Goal: Check status: Check status

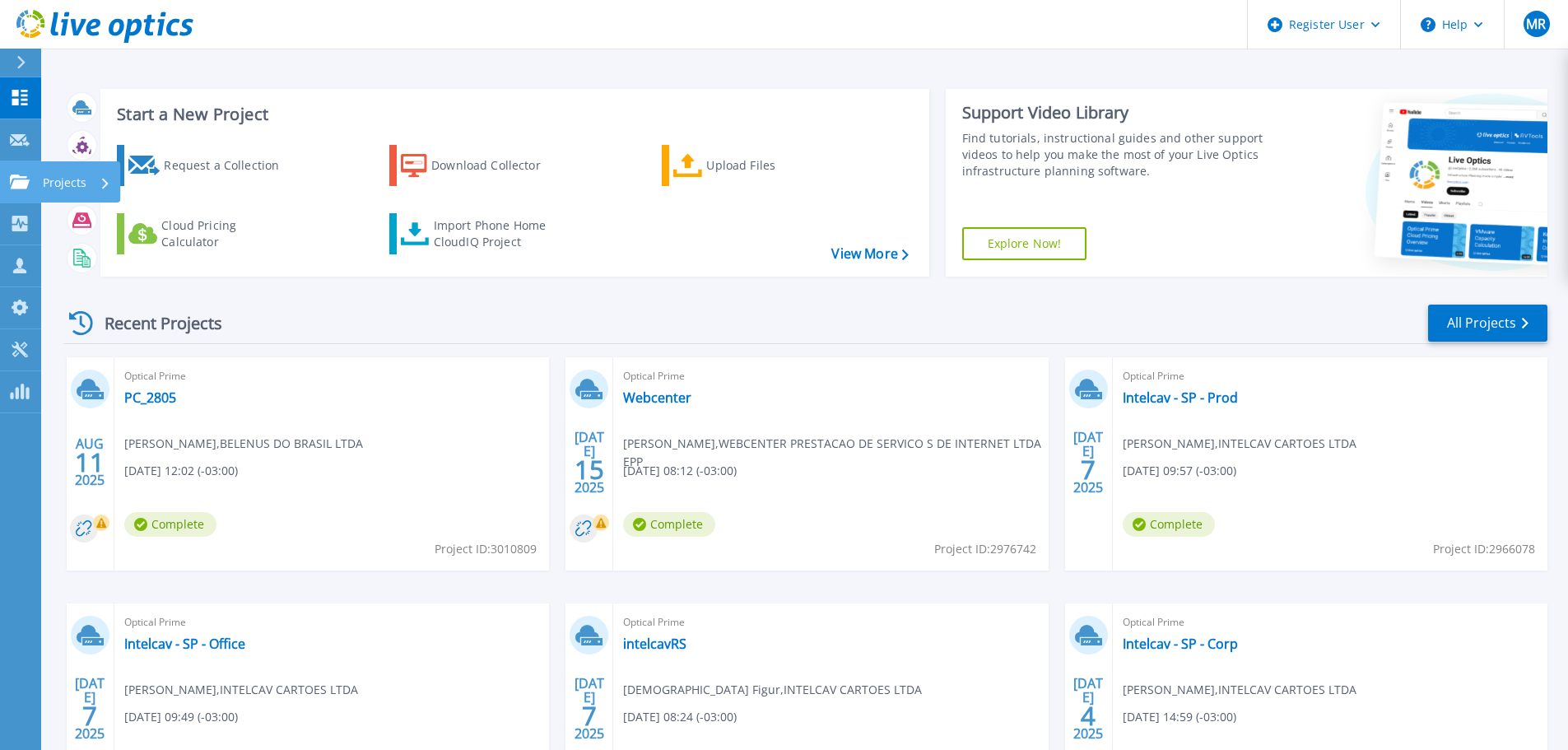
click at [64, 180] on p "Projects" at bounding box center [64, 183] width 44 height 43
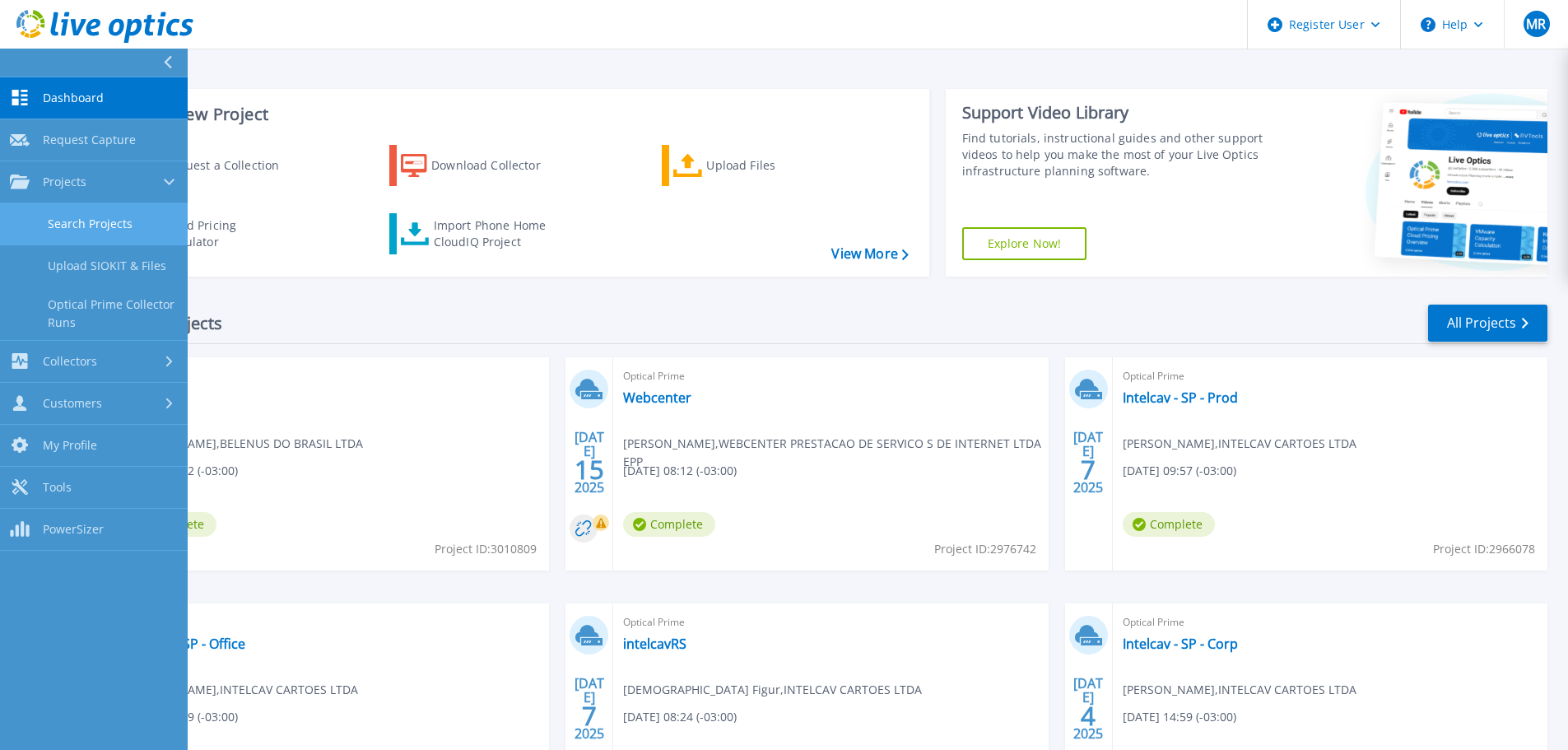
click at [82, 222] on link "Search Projects" at bounding box center [94, 224] width 188 height 42
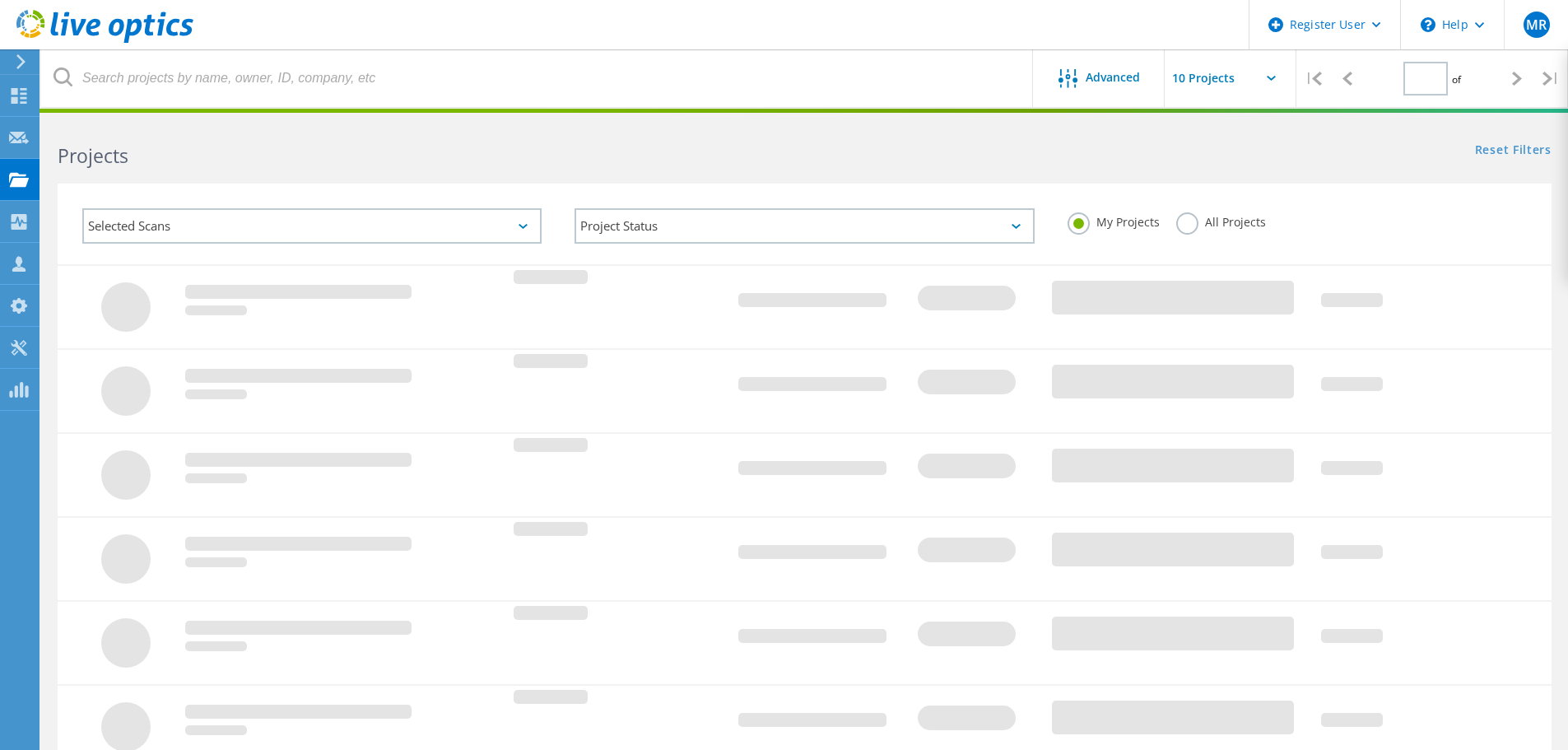
type input "1"
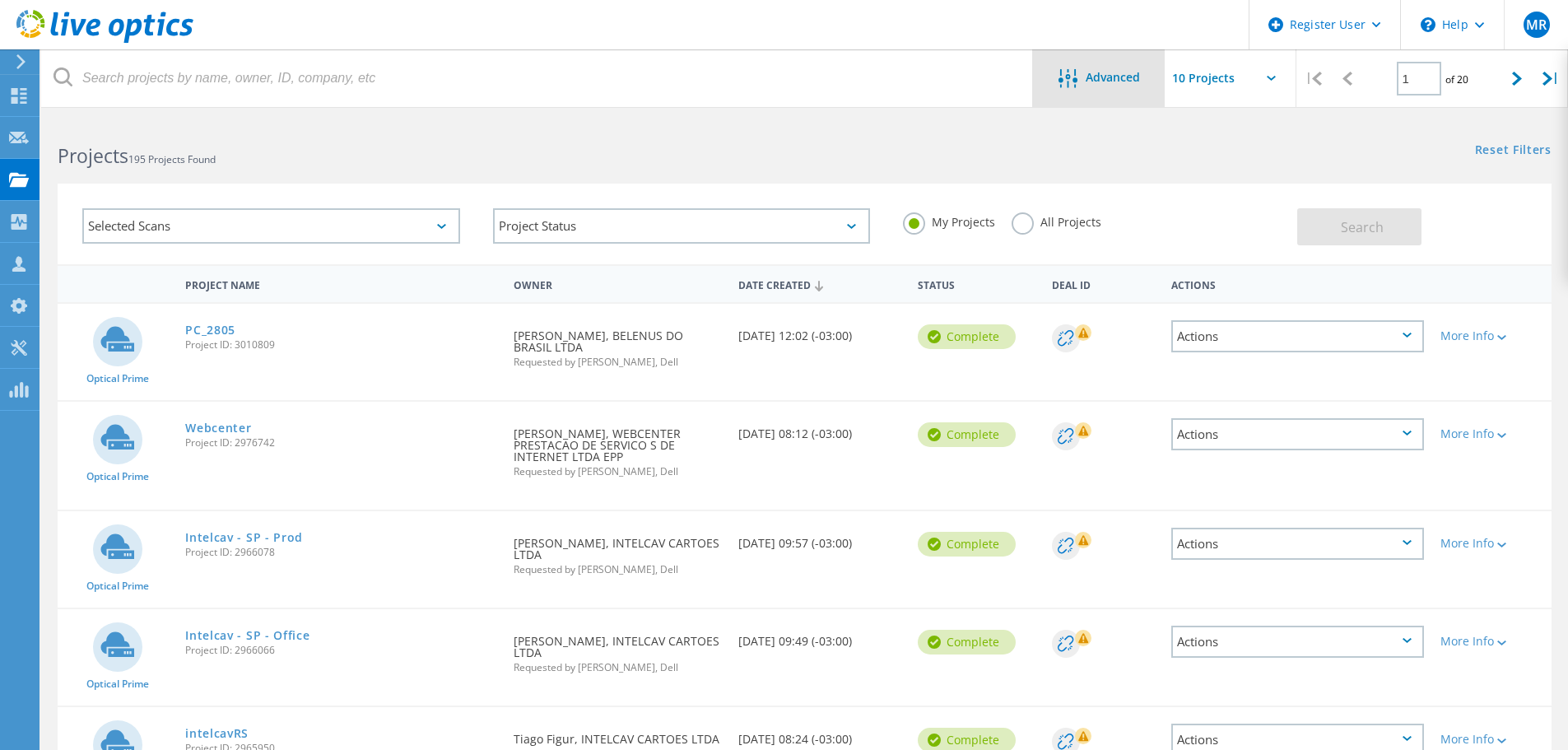
click at [1122, 77] on span "Advanced" at bounding box center [1113, 77] width 54 height 12
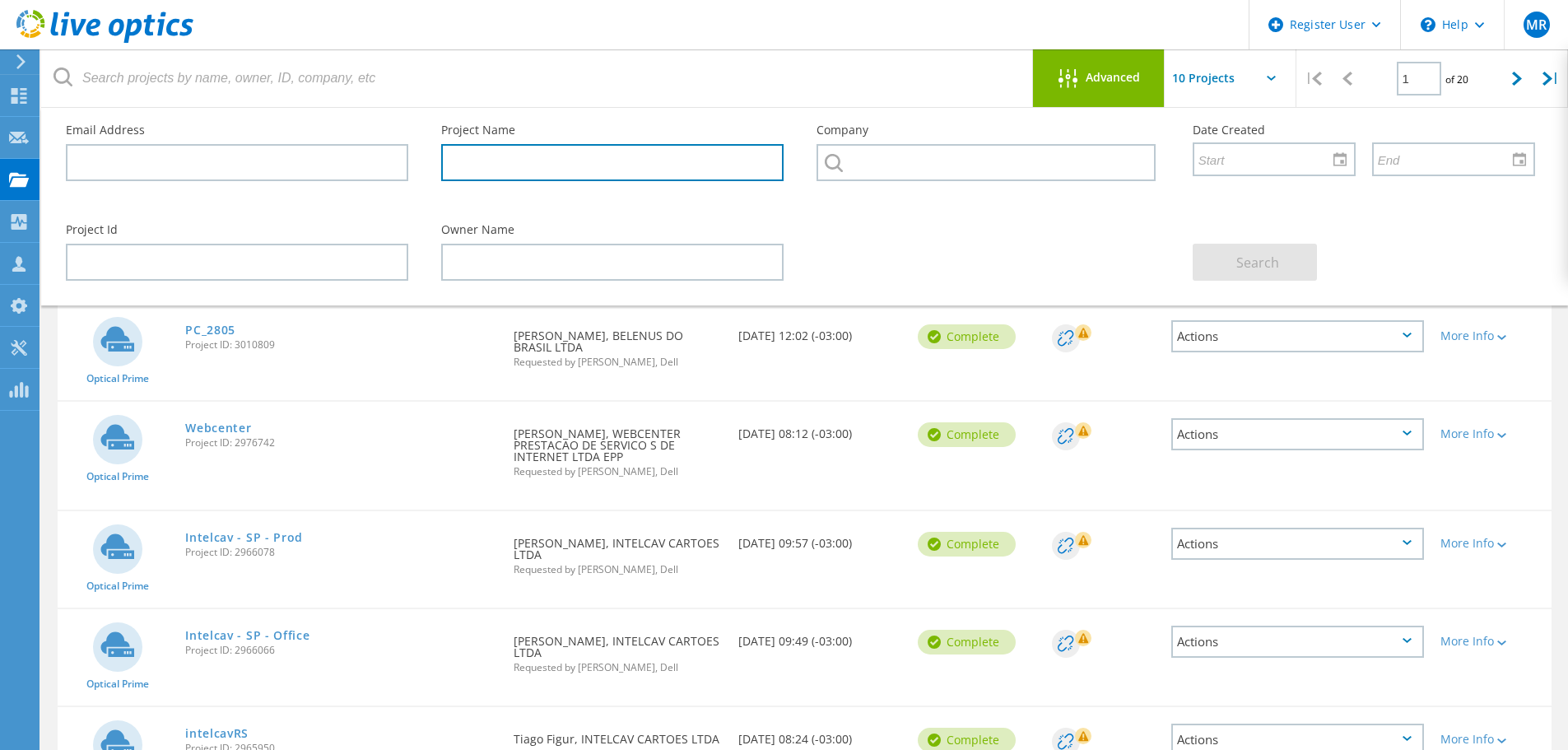
click at [496, 160] on input "text" at bounding box center [612, 163] width 342 height 37
type input "MARQUESPAN"
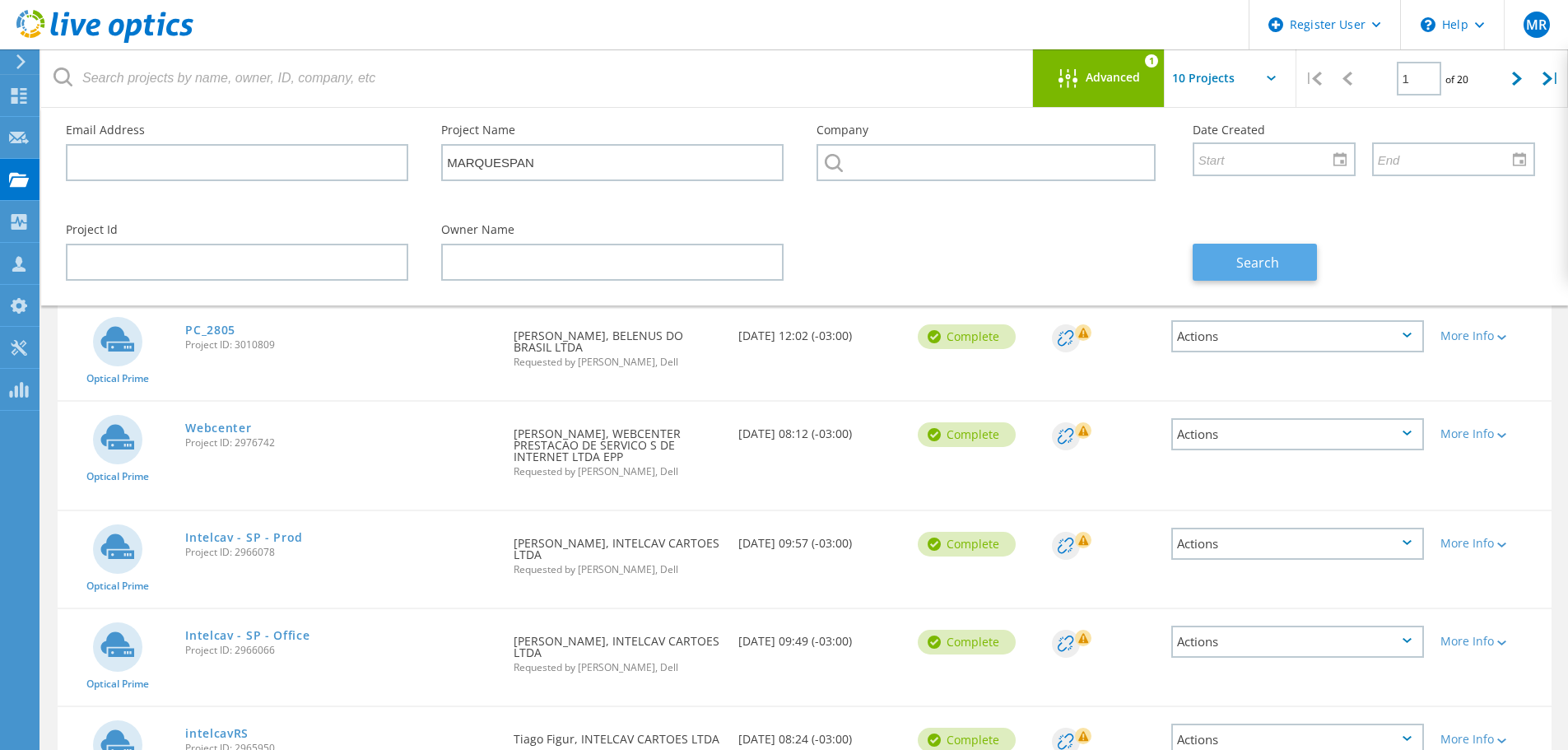
click at [1261, 265] on span "Search" at bounding box center [1258, 263] width 43 height 18
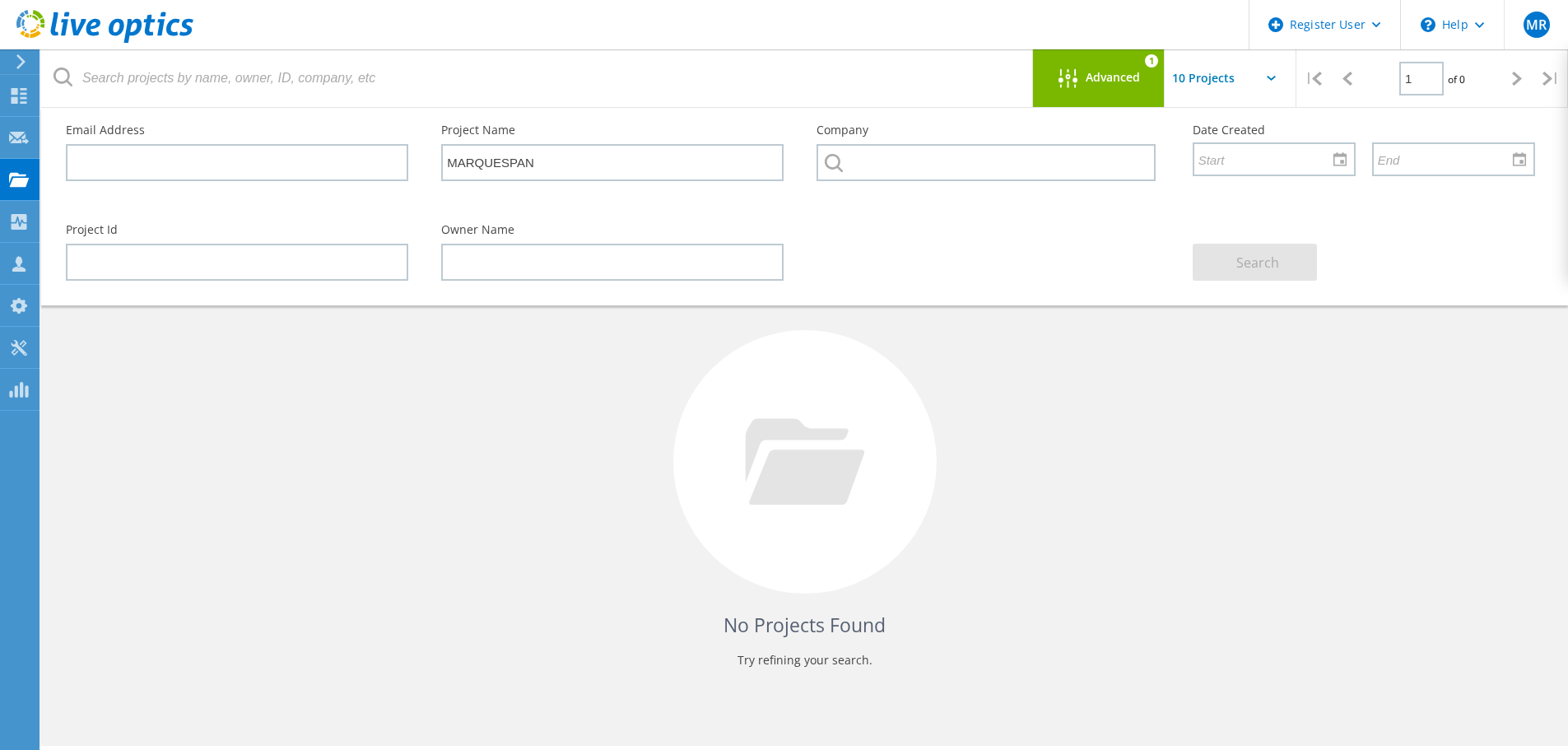
click at [1106, 88] on div "Advanced" at bounding box center [1099, 79] width 132 height 20
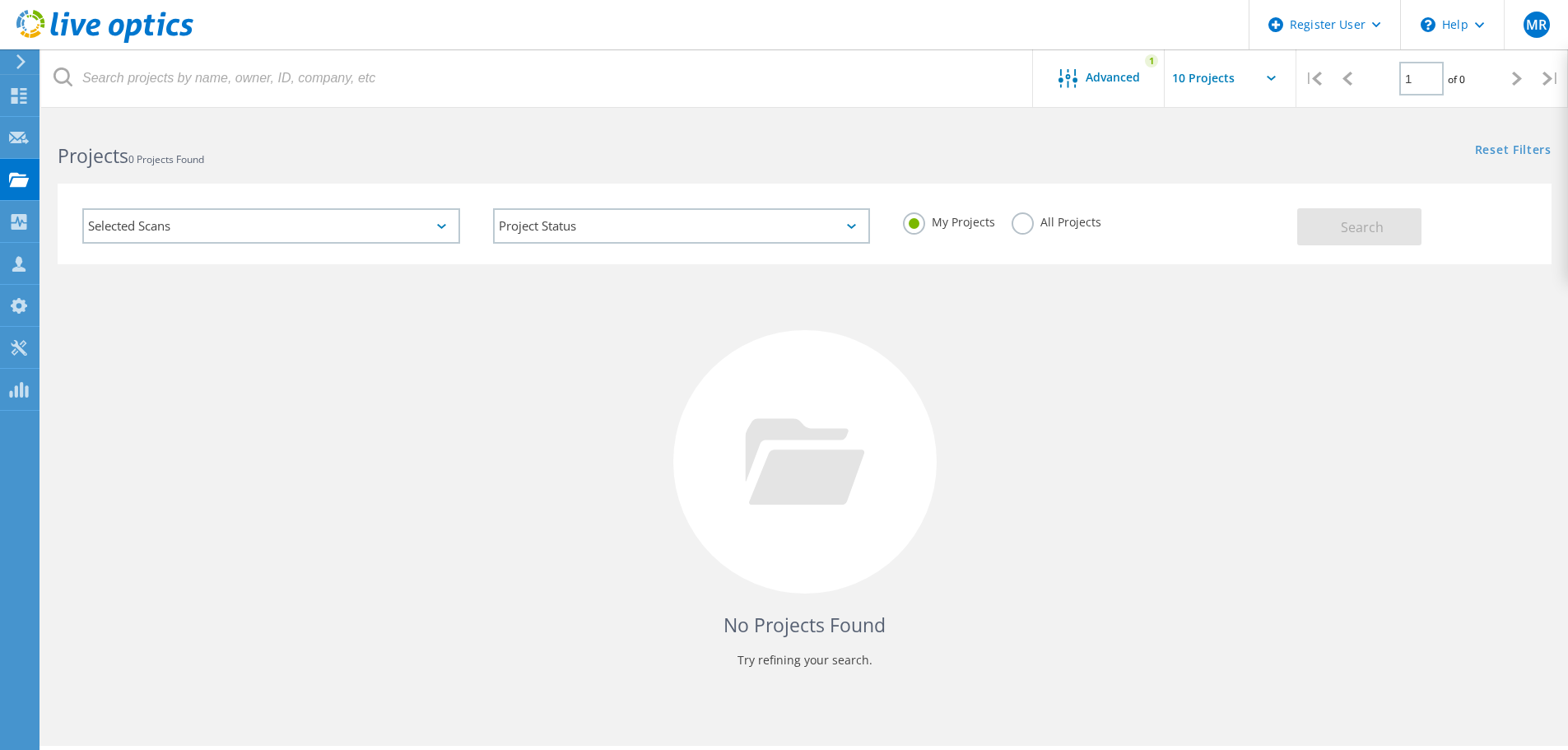
click at [1032, 216] on label "All Projects" at bounding box center [1057, 220] width 90 height 16
click at [0, 0] on input "All Projects" at bounding box center [0, 0] width 0 height 0
click at [1334, 232] on button "Search" at bounding box center [1360, 227] width 125 height 37
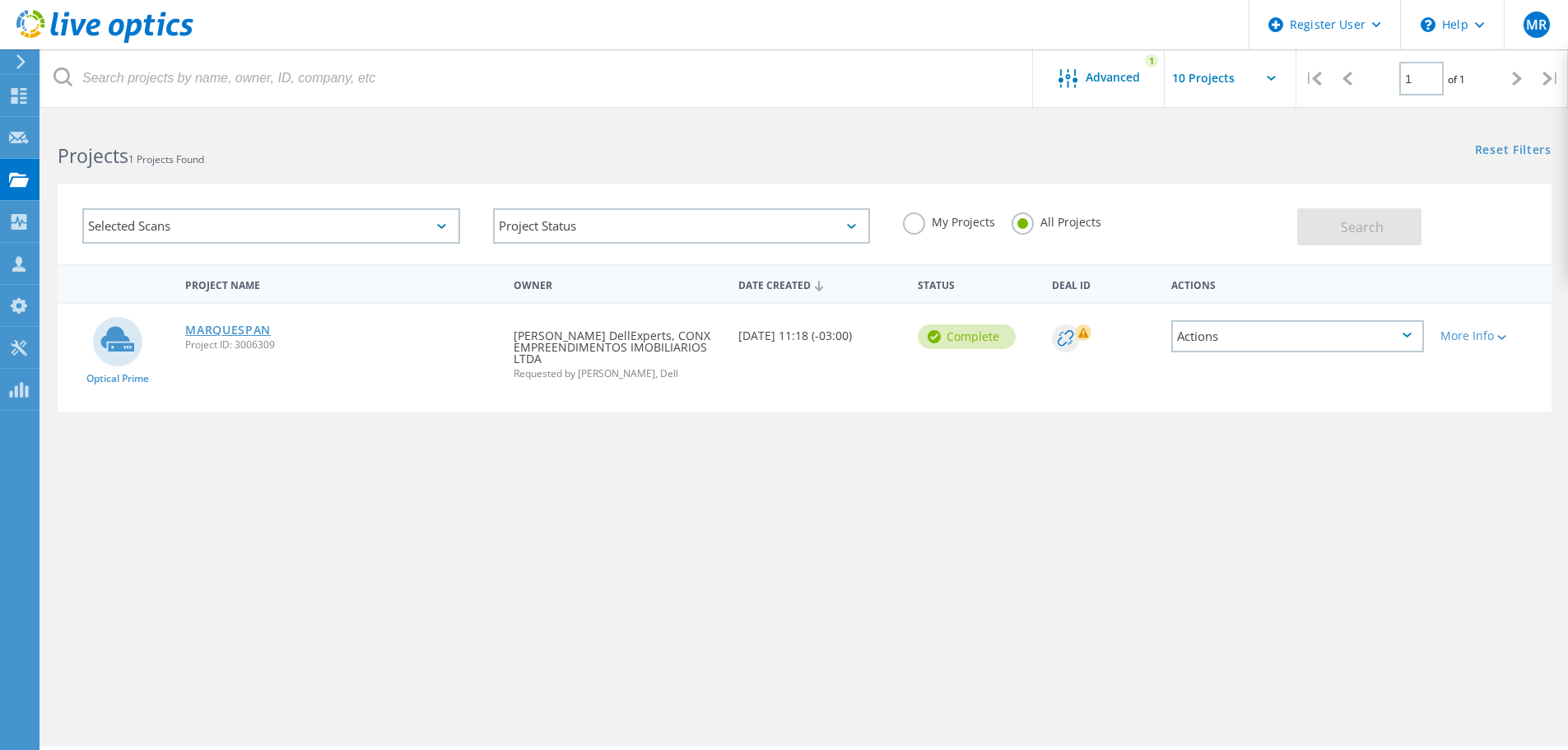
click at [248, 331] on link "MARQUESPAN" at bounding box center [228, 330] width 86 height 12
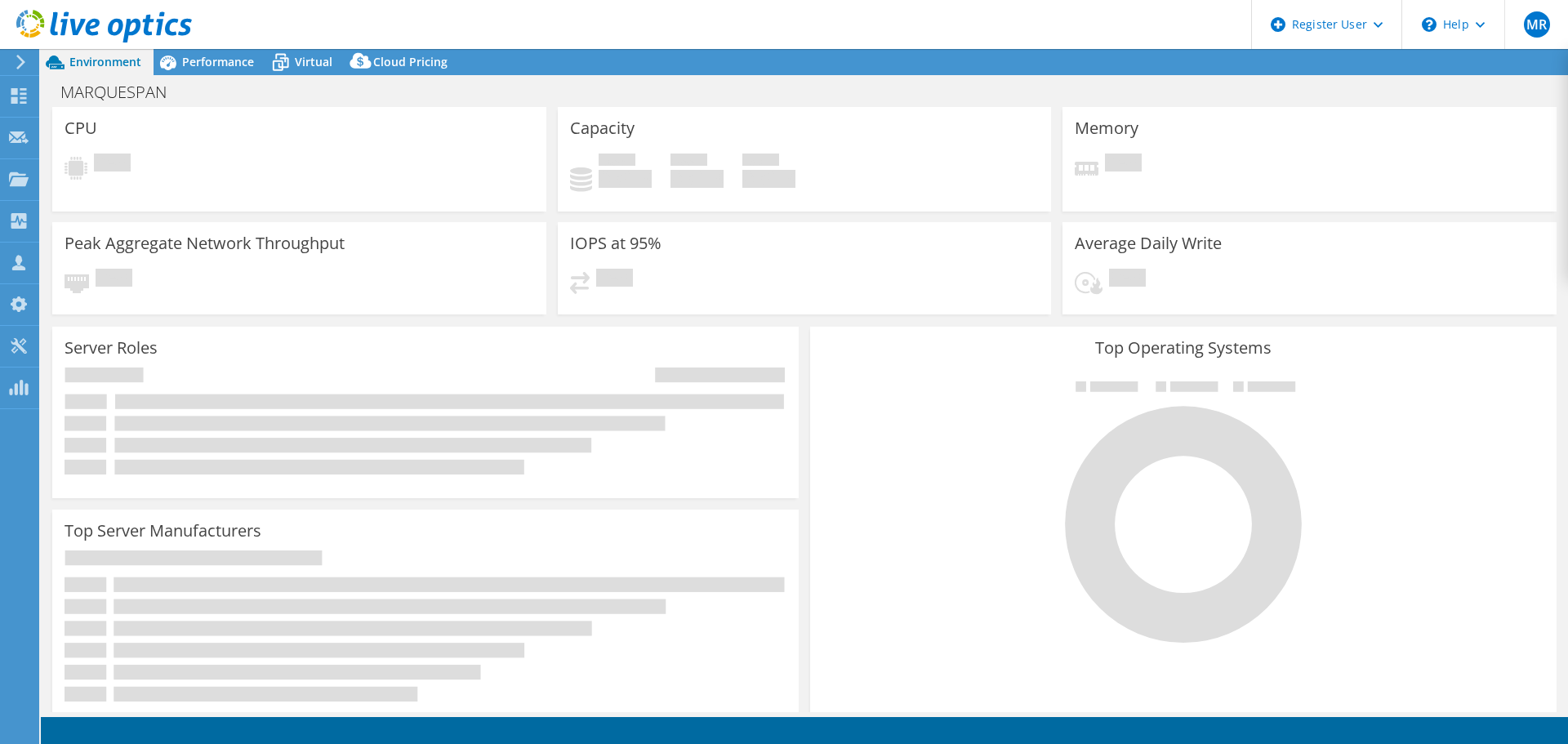
select select "USD"
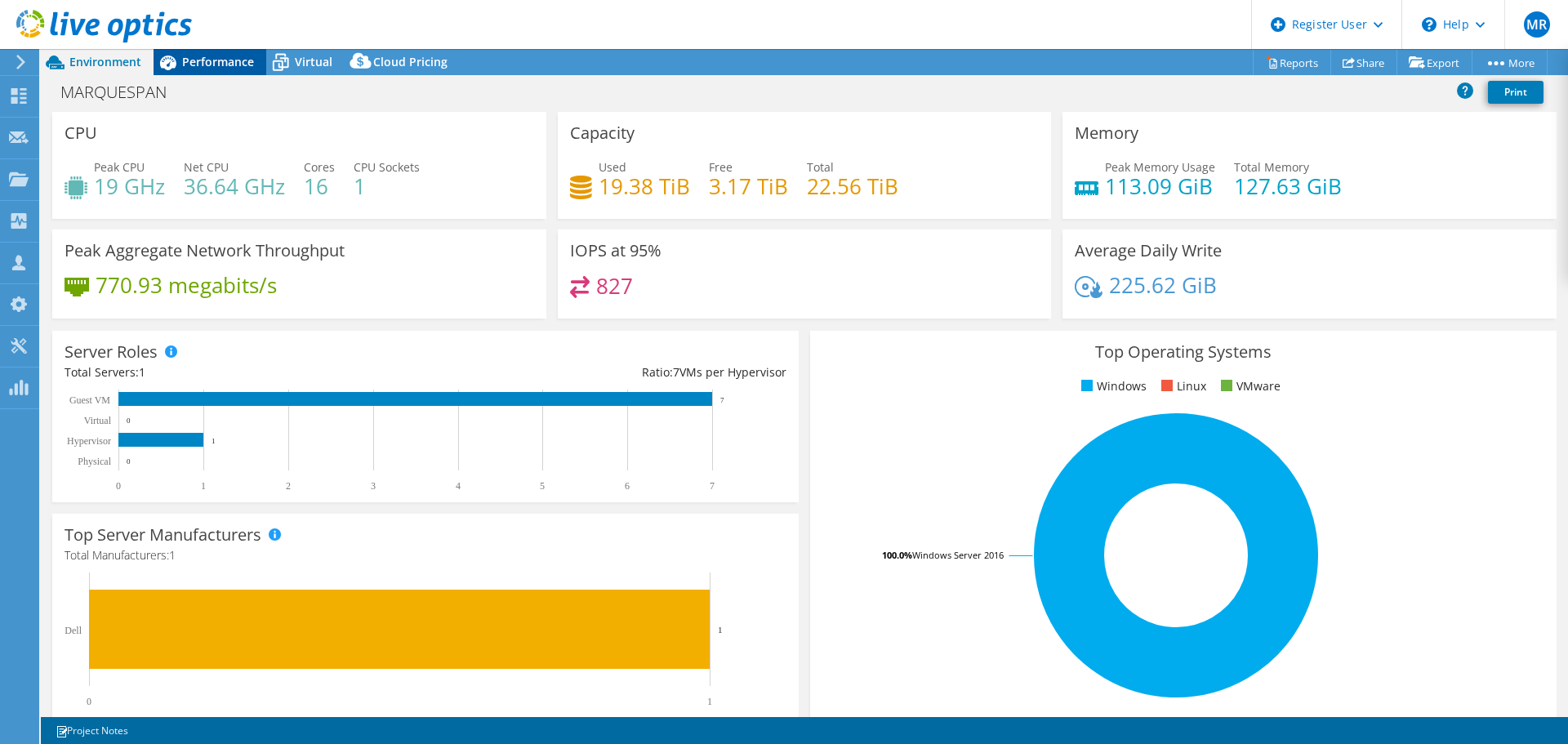
click at [219, 58] on span "Performance" at bounding box center [217, 62] width 72 height 16
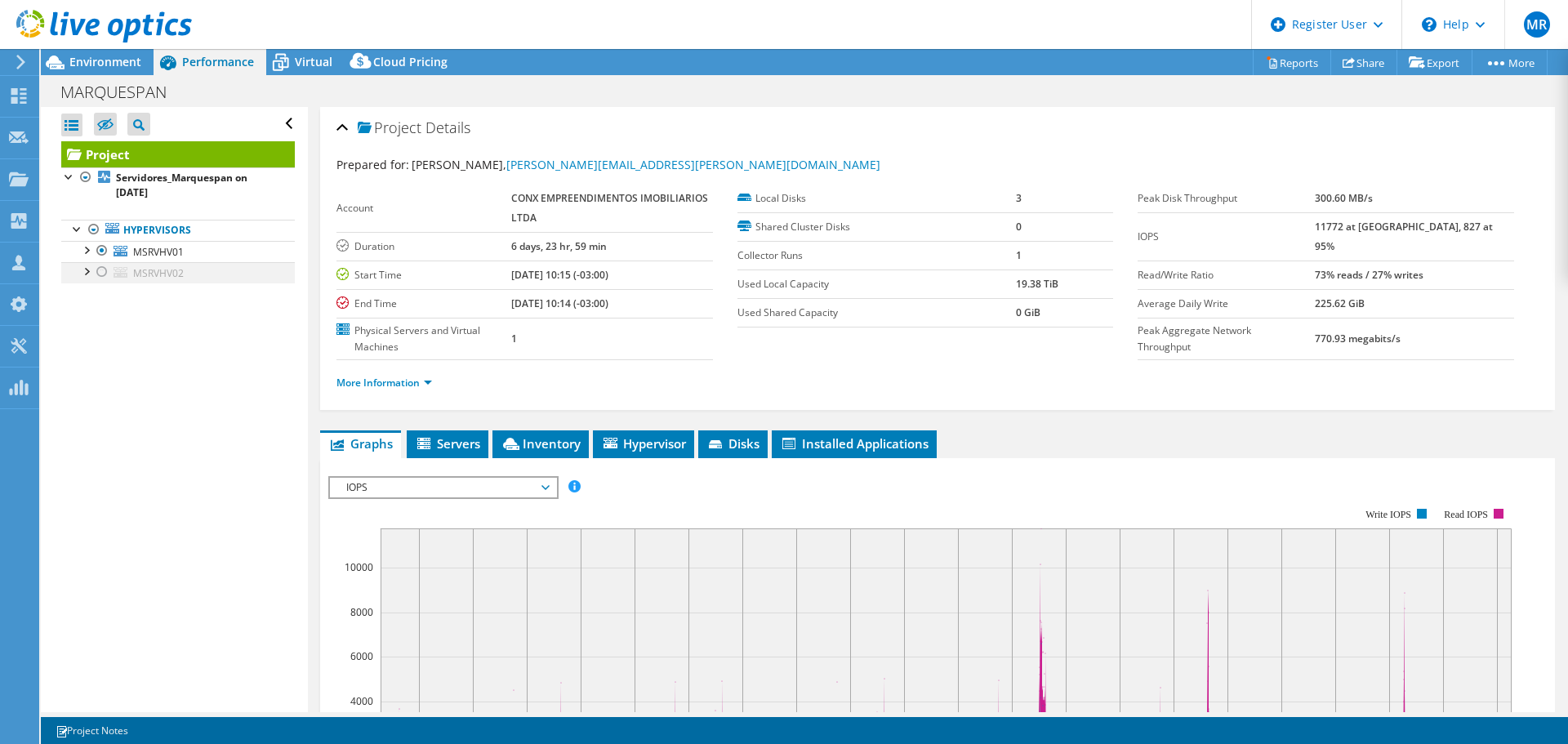
click at [98, 271] on div at bounding box center [102, 272] width 16 height 19
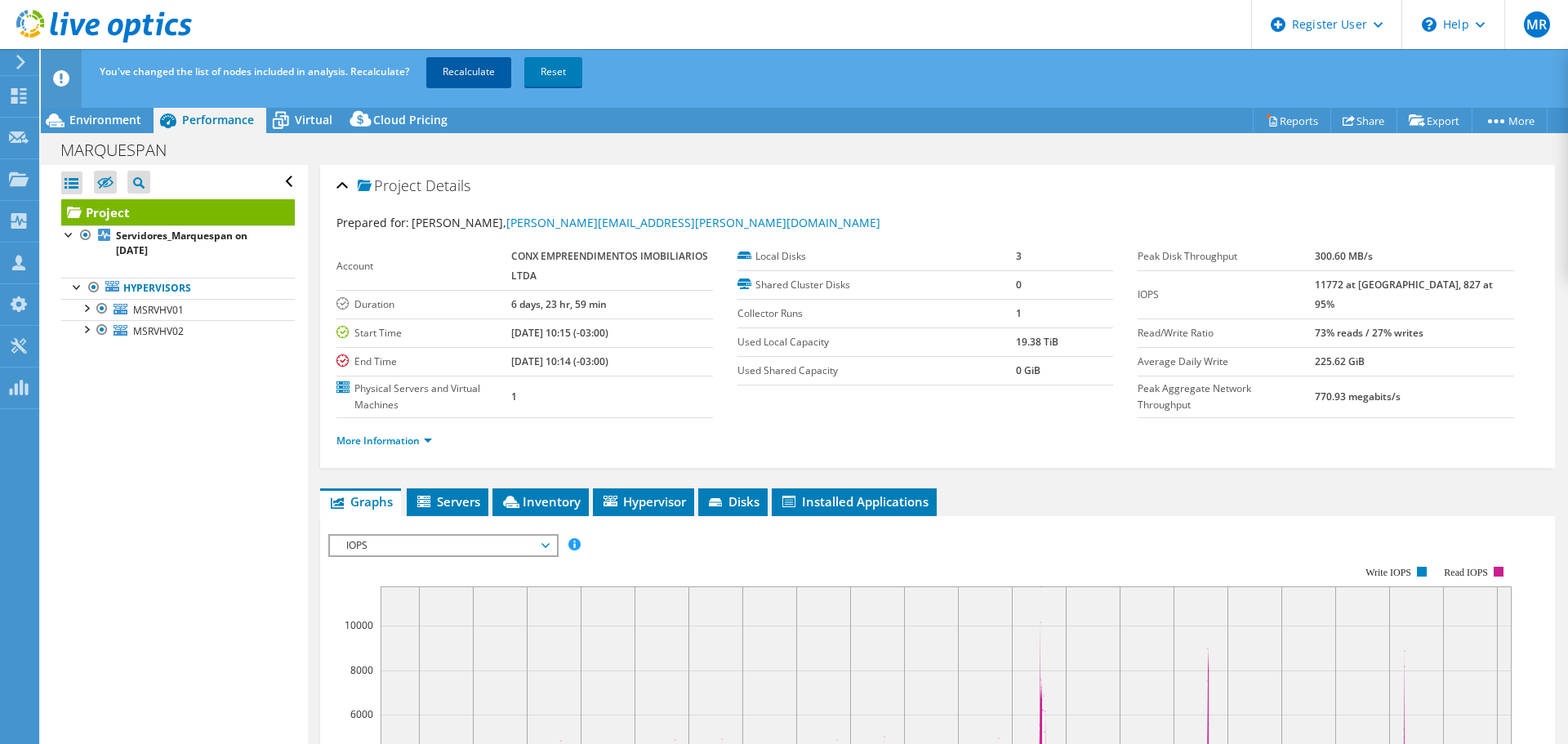
click at [461, 77] on link "Recalculate" at bounding box center [468, 72] width 85 height 29
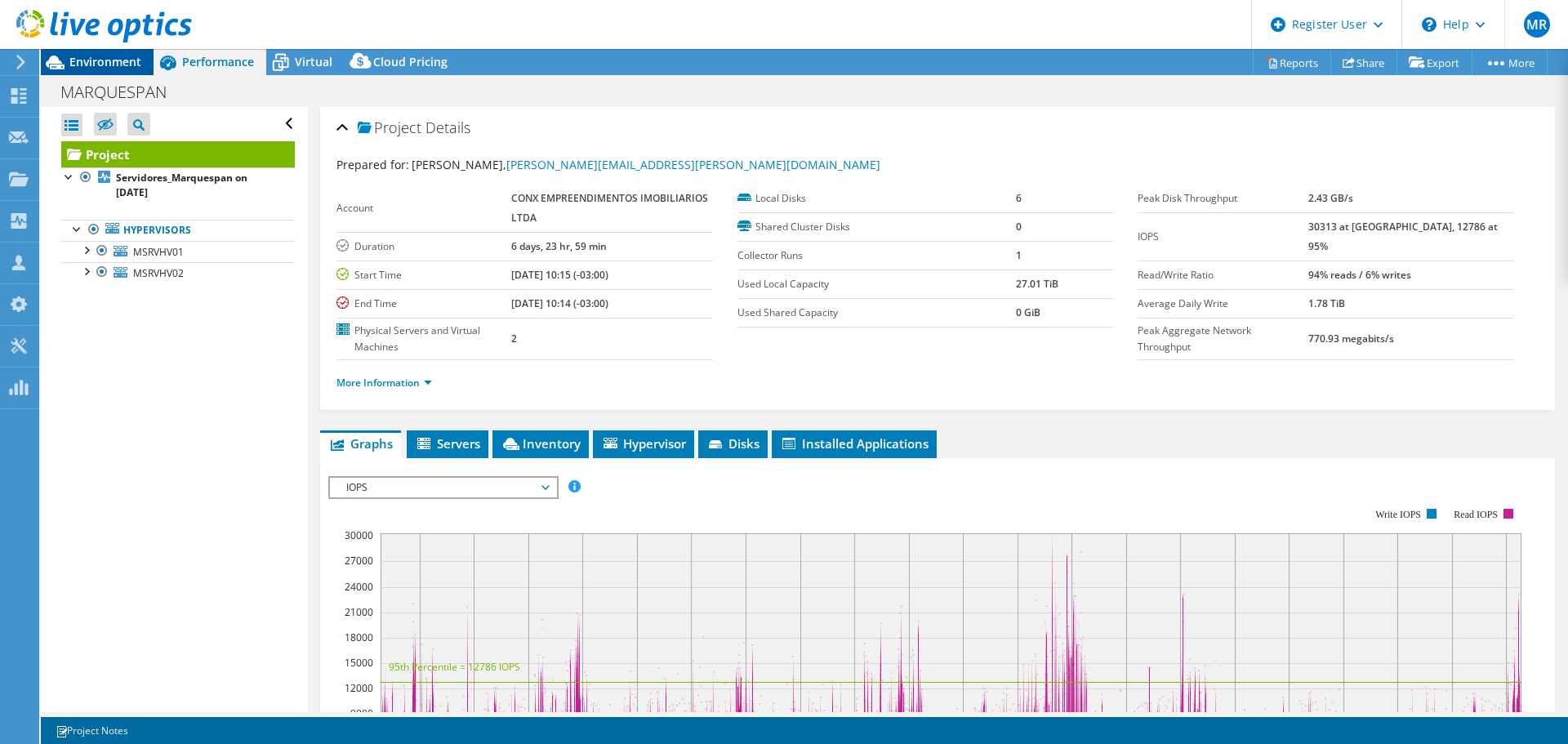
click at [115, 64] on span "Environment" at bounding box center [105, 62] width 72 height 16
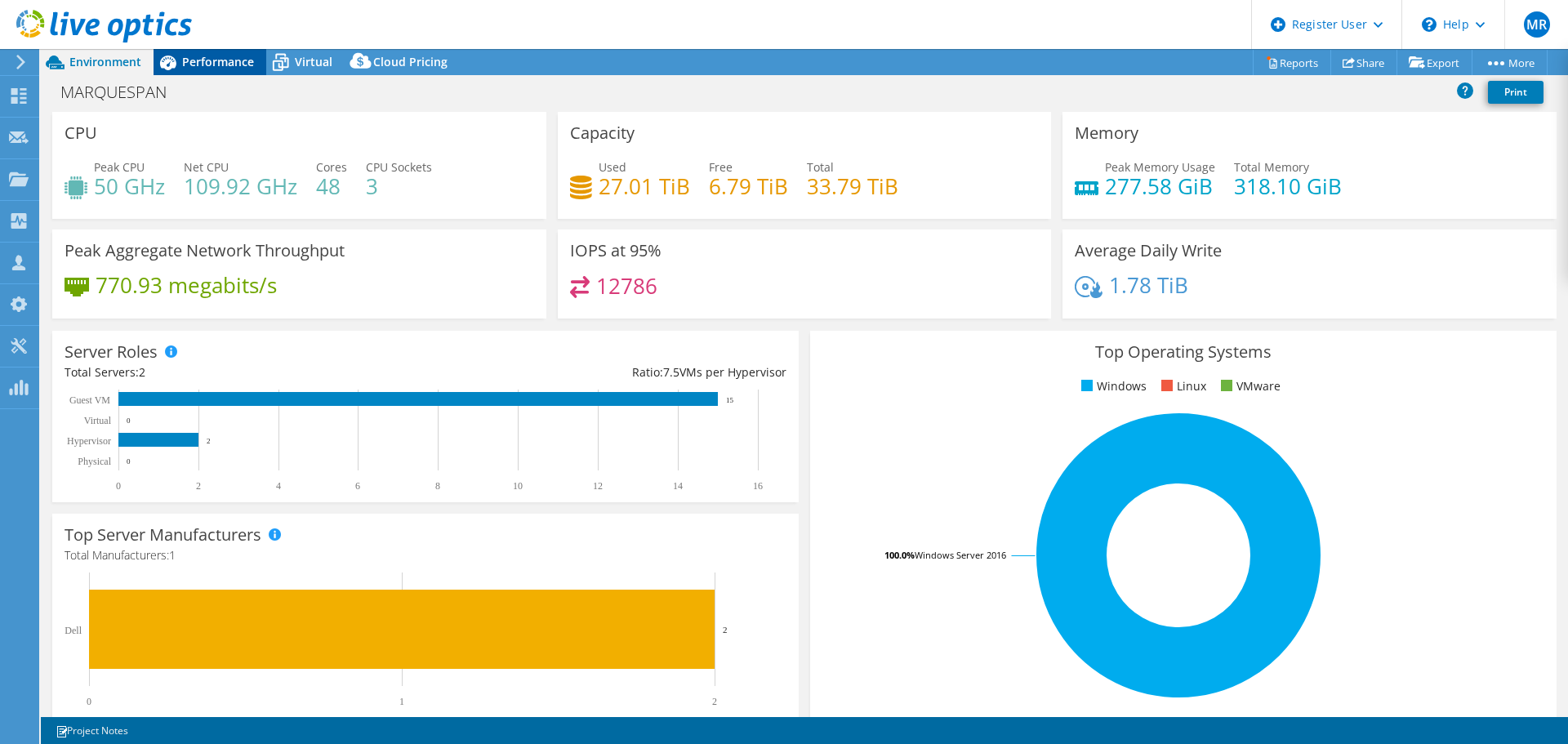
click at [187, 58] on span "Performance" at bounding box center [217, 62] width 72 height 16
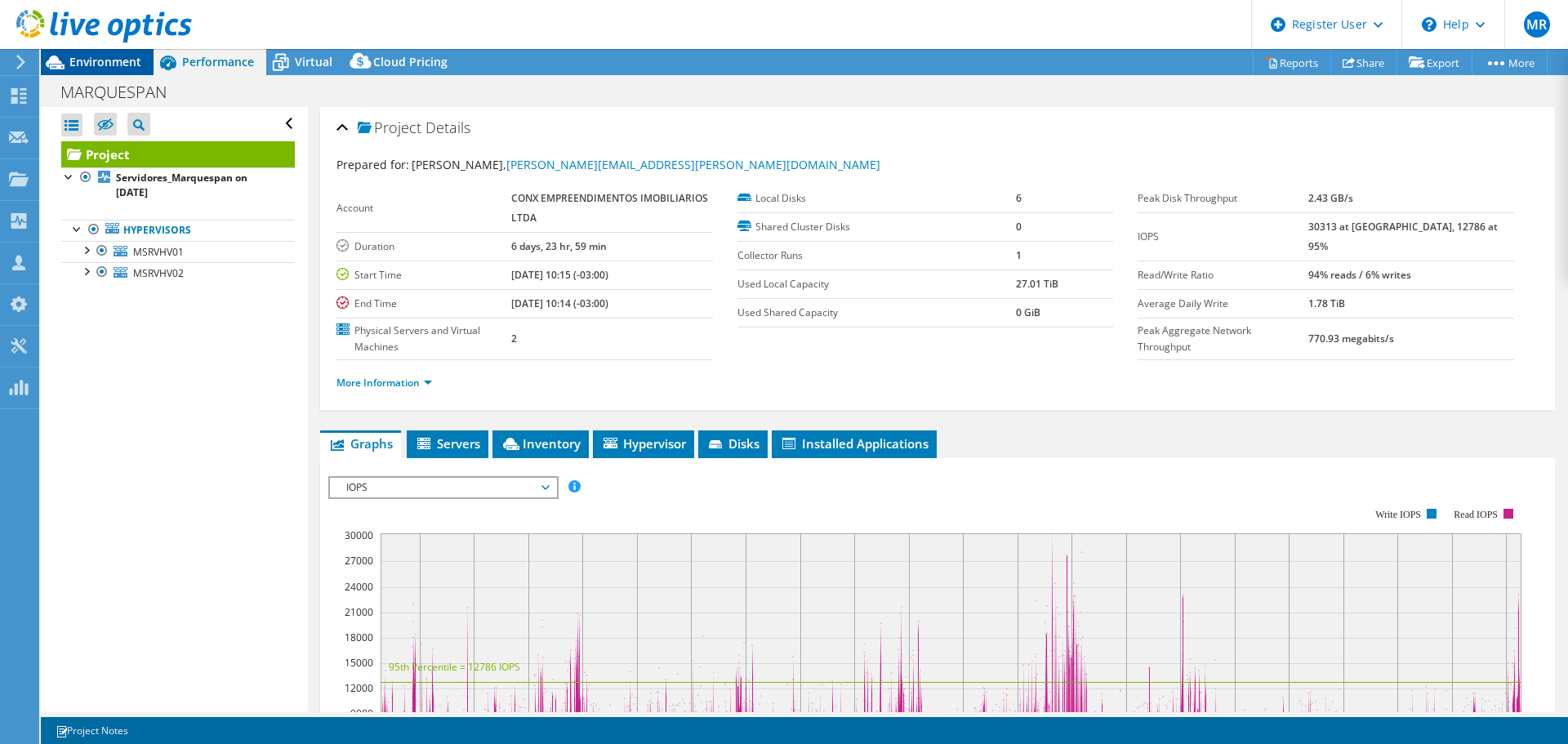
click at [125, 65] on span "Environment" at bounding box center [105, 62] width 72 height 16
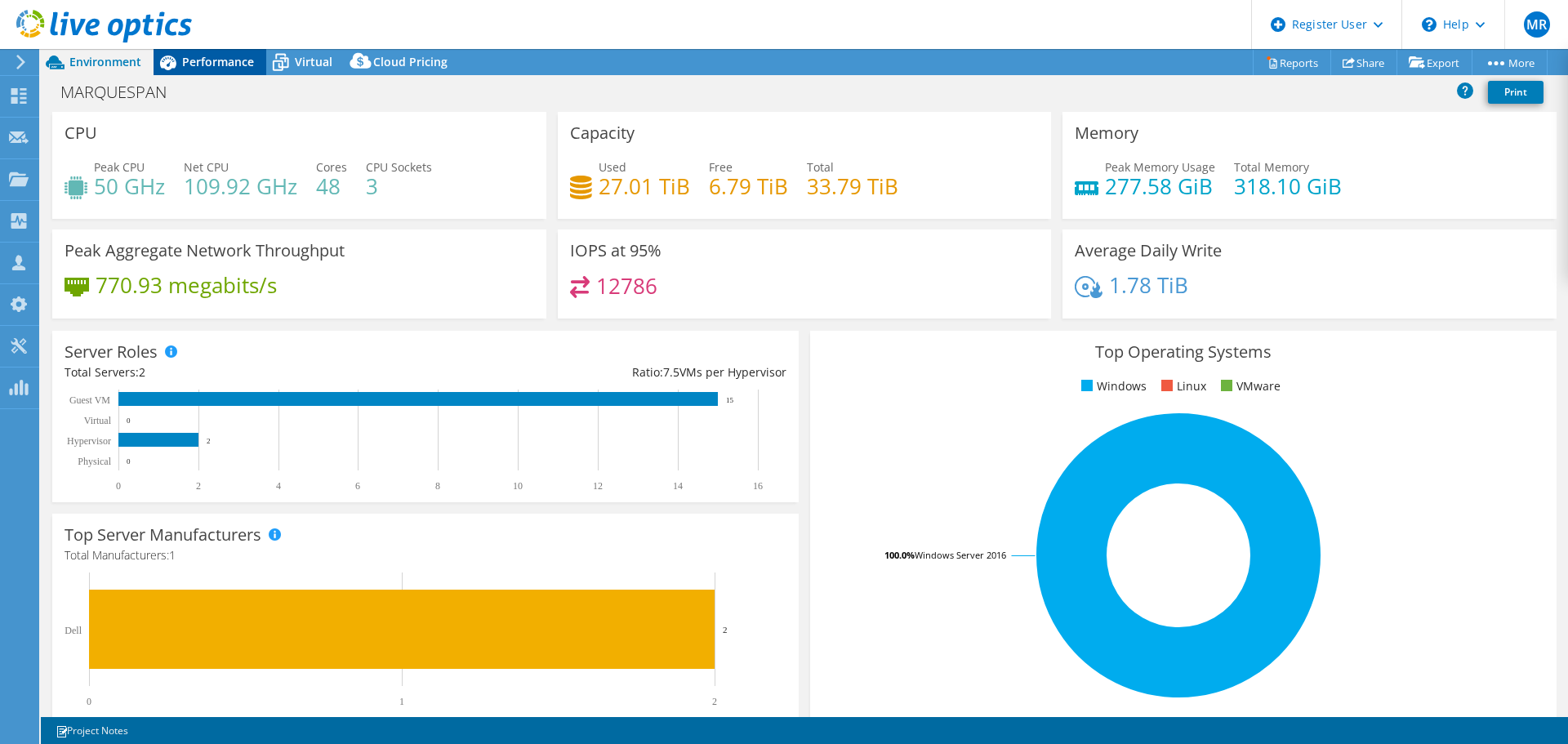
click at [220, 53] on div "Performance" at bounding box center [210, 62] width 113 height 27
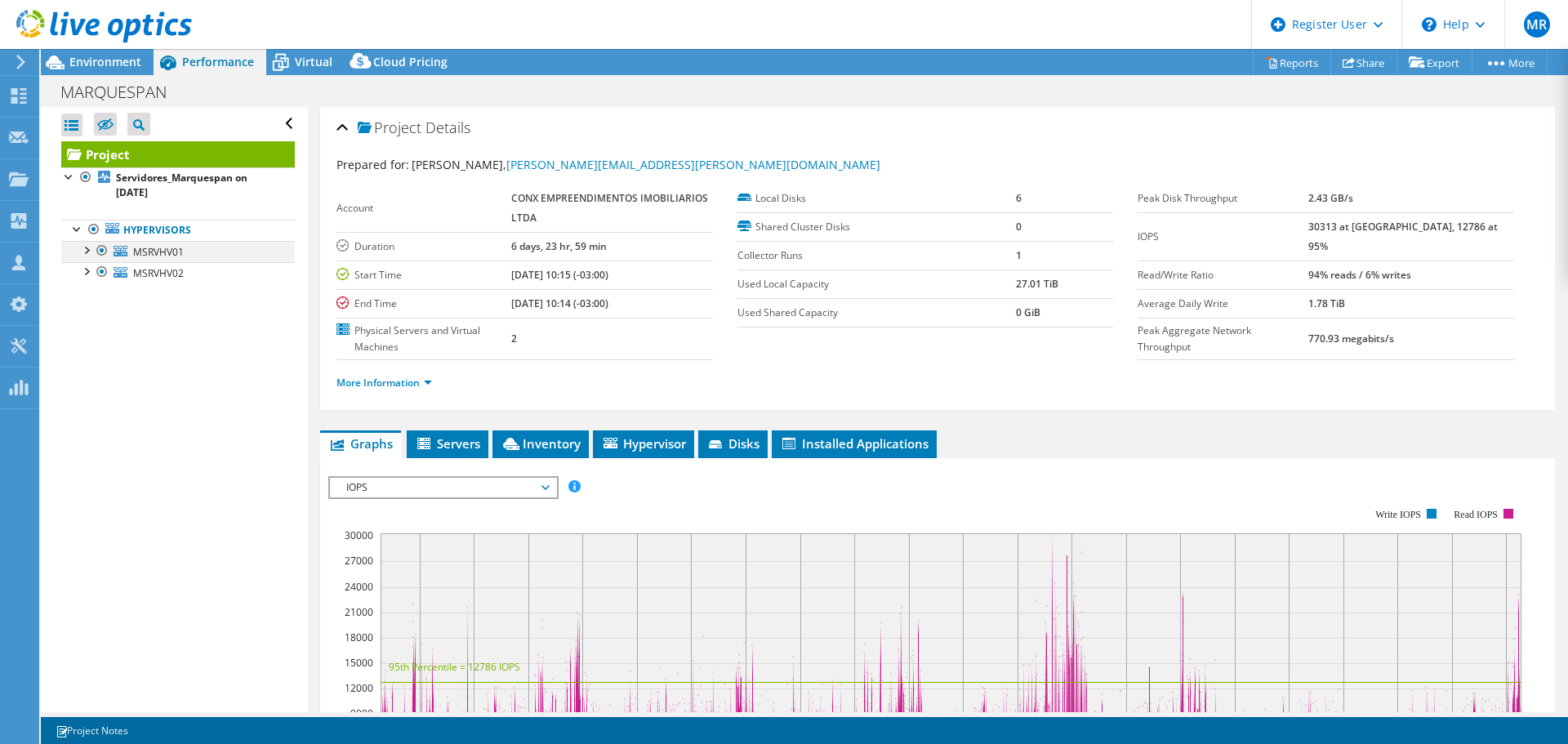
click at [85, 253] on div at bounding box center [86, 249] width 16 height 16
click at [87, 353] on div at bounding box center [86, 356] width 16 height 16
